Goal: Transaction & Acquisition: Purchase product/service

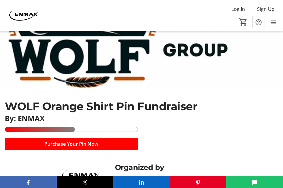
scroll to position [145, 0]
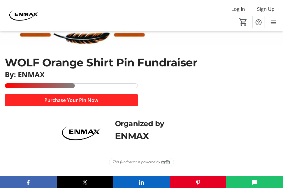
click at [99, 97] on span at bounding box center [71, 100] width 133 height 14
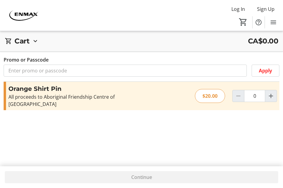
scroll to position [22, 0]
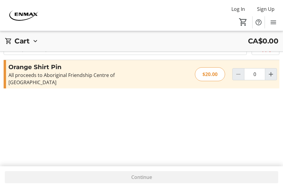
click at [211, 74] on div "$20.00" at bounding box center [210, 74] width 30 height 14
click at [264, 72] on input "0" at bounding box center [254, 74] width 21 height 12
click at [266, 72] on span "Increment by one" at bounding box center [270, 74] width 11 height 11
type input "1"
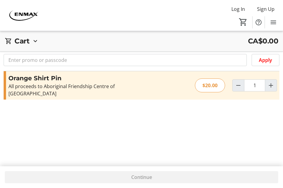
scroll to position [0, 0]
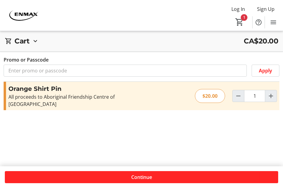
click at [116, 174] on span at bounding box center [141, 177] width 273 height 14
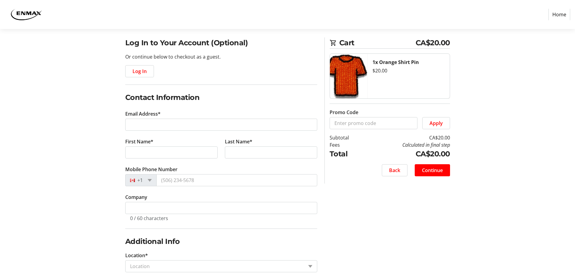
scroll to position [109, 0]
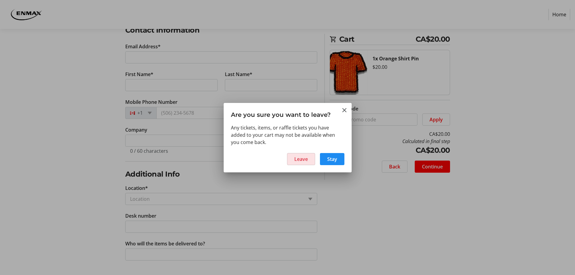
click at [291, 157] on span at bounding box center [300, 159] width 27 height 14
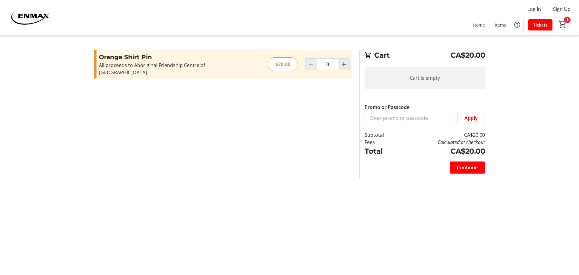
type input "1"
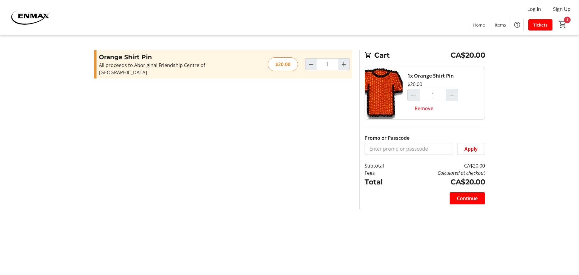
click at [202, 62] on div "All proceeds to Aboriginal Friendship Centre of [GEOGRAPHIC_DATA]" at bounding box center [165, 69] width 132 height 14
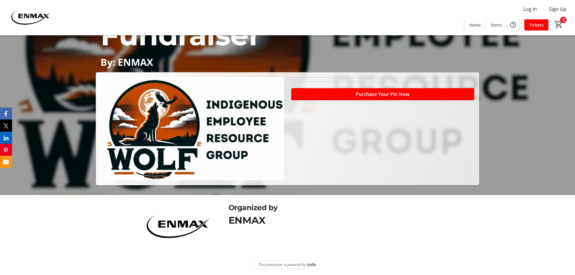
scroll to position [81, 0]
